Goal: Navigation & Orientation: Find specific page/section

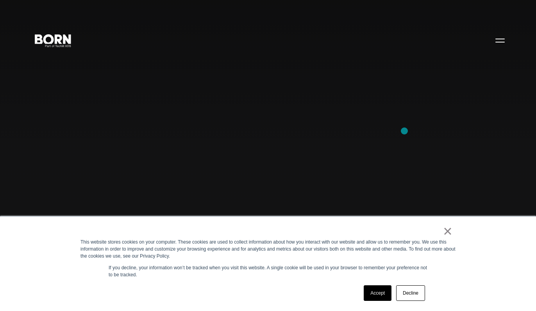
scroll to position [104, 0]
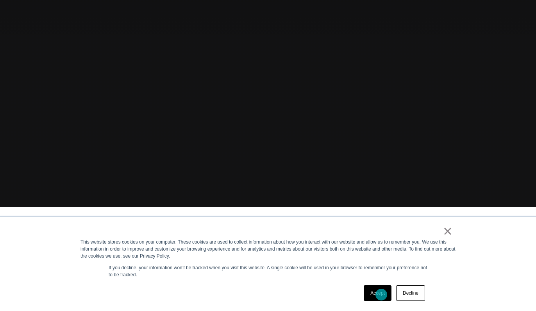
click at [379, 294] on link "Accept" at bounding box center [377, 294] width 28 height 16
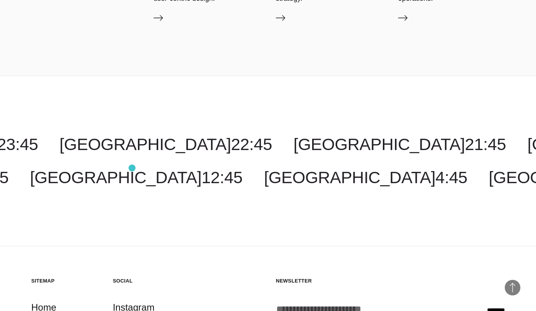
scroll to position [2208, 0]
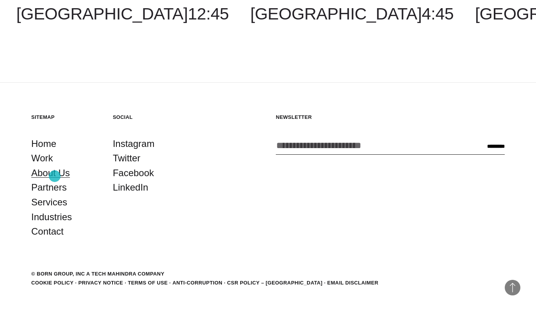
click at [55, 176] on link "About Us" at bounding box center [50, 173] width 39 height 15
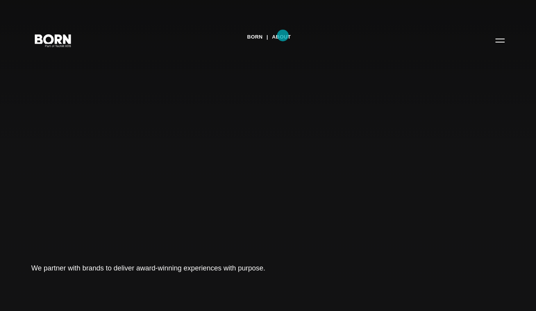
click at [283, 36] on link "About" at bounding box center [281, 37] width 19 height 12
click at [501, 40] on button "Primary Menu" at bounding box center [499, 40] width 19 height 16
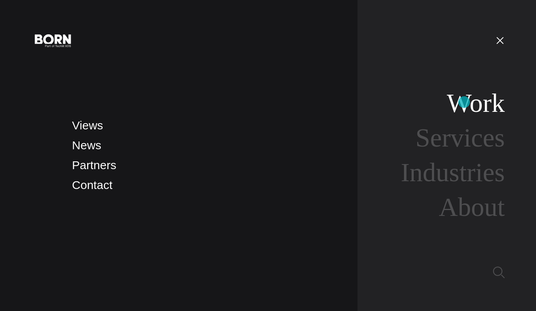
click at [464, 102] on link "Work" at bounding box center [476, 103] width 58 height 29
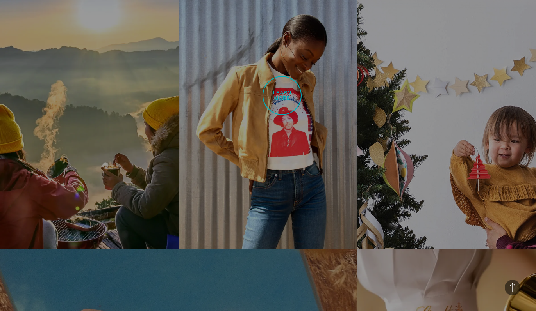
scroll to position [931, 0]
